Goal: Transaction & Acquisition: Purchase product/service

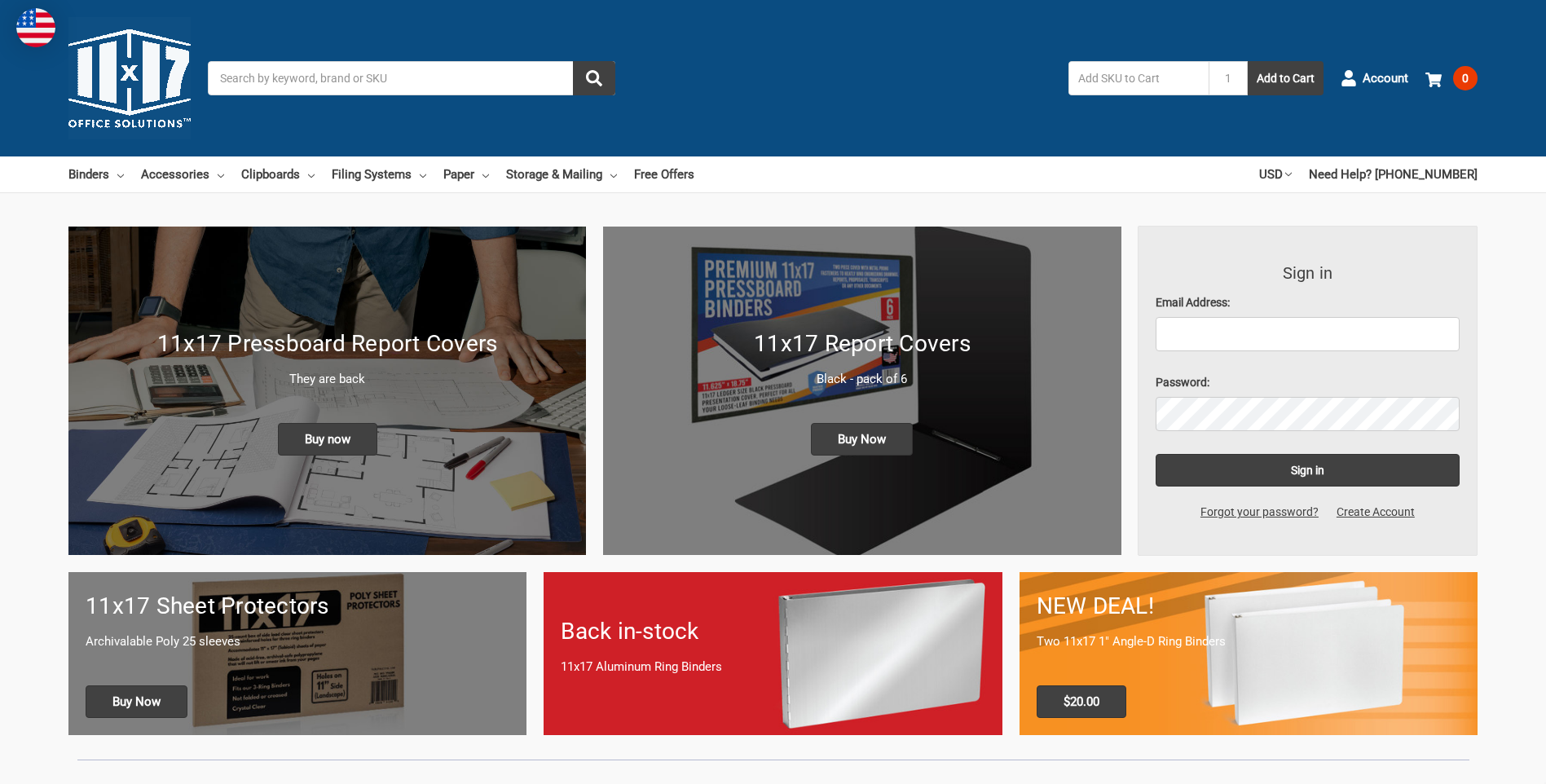
click at [118, 177] on icon at bounding box center [121, 176] width 7 height 7
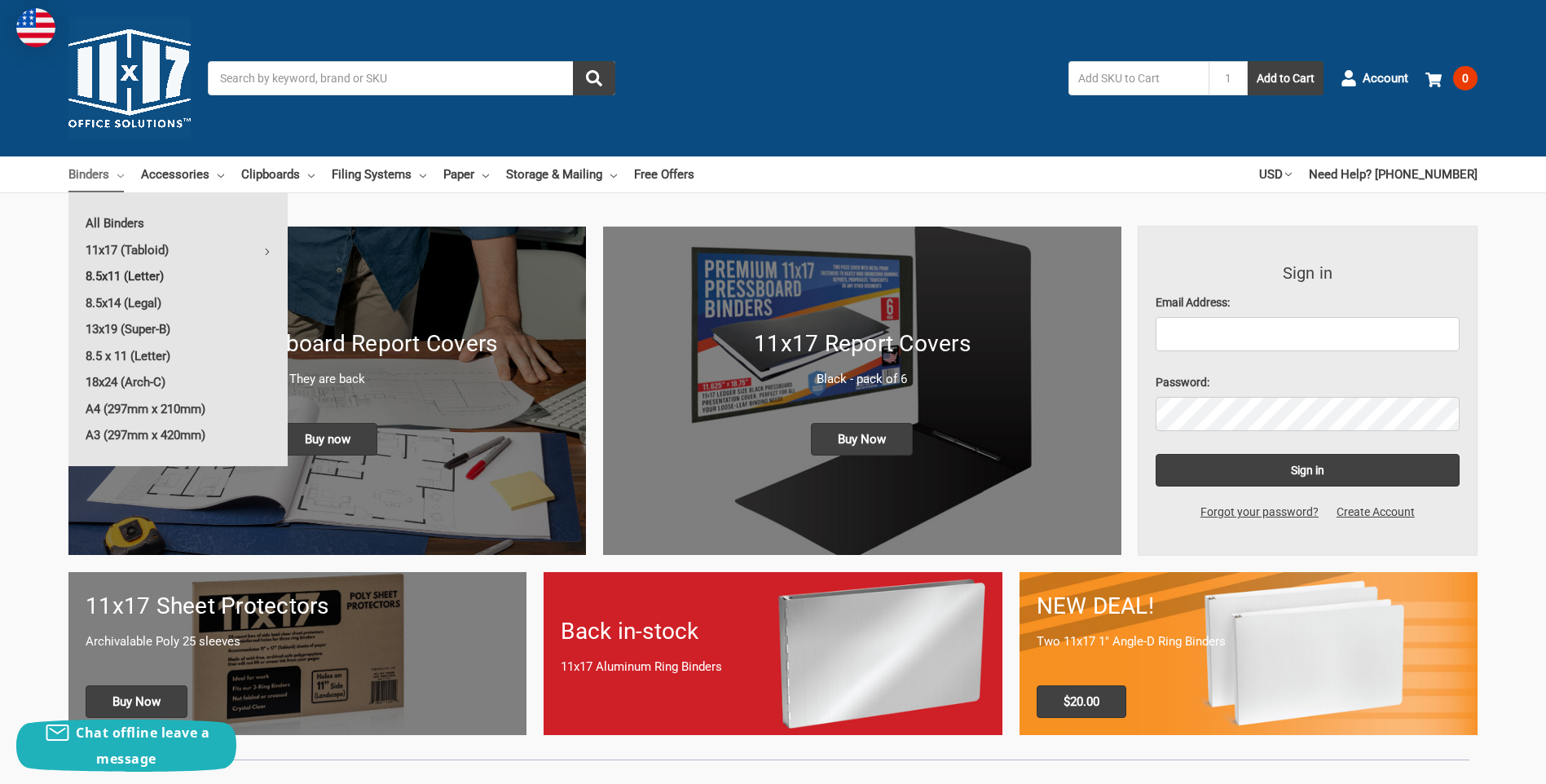
click at [112, 280] on link "8.5x11 (Letter)" at bounding box center [178, 276] width 219 height 26
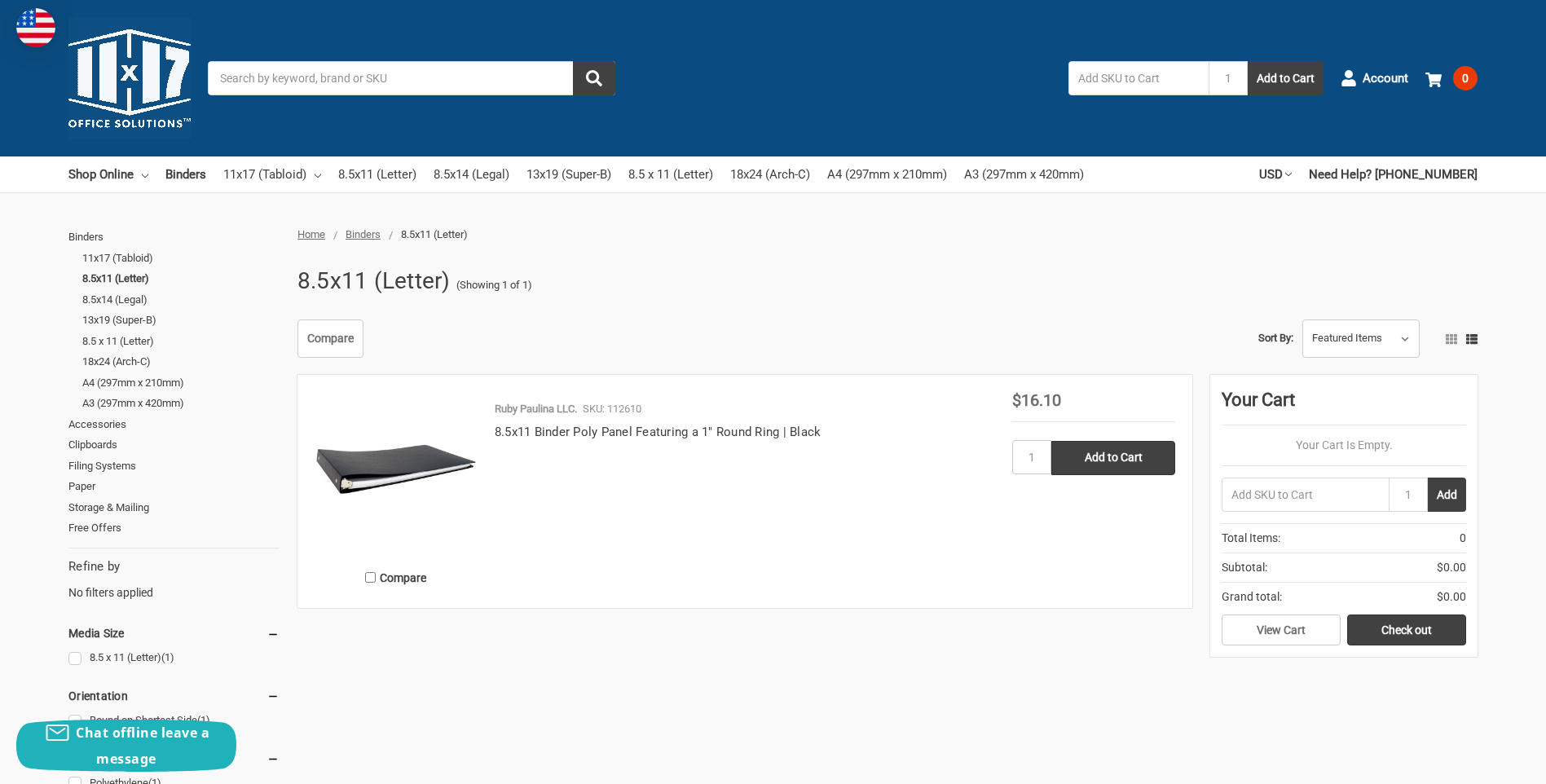
click at [421, 474] on img at bounding box center [396, 473] width 163 height 163
